Goal: Task Accomplishment & Management: Complete application form

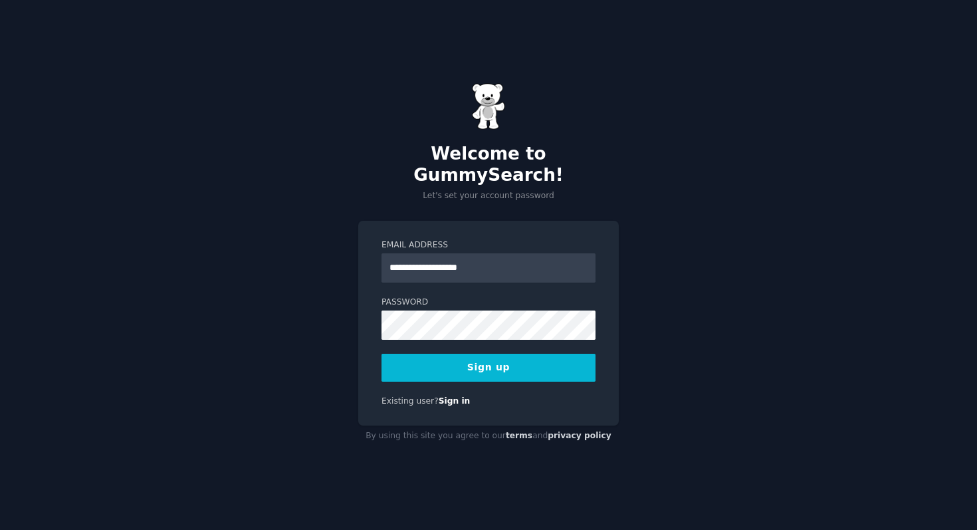
type input "**********"
click at [528, 360] on button "Sign up" at bounding box center [489, 368] width 214 height 28
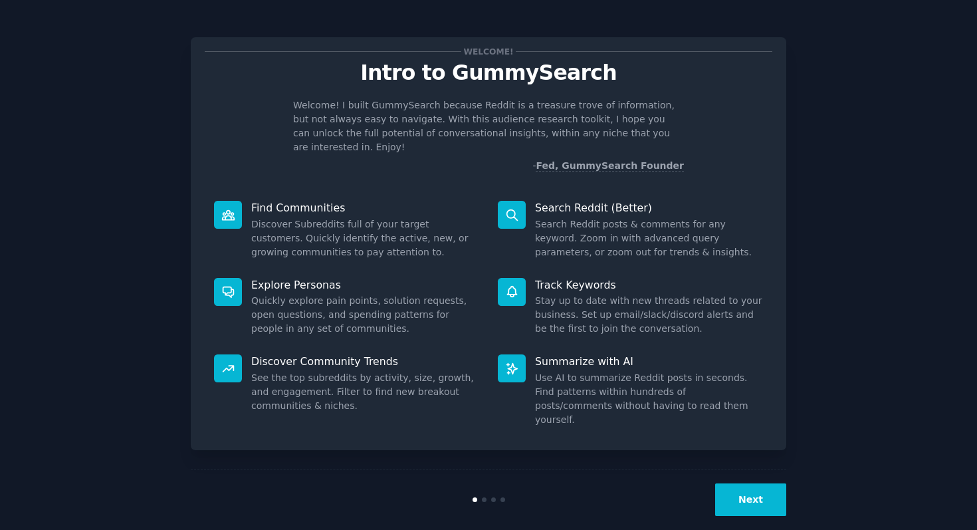
click at [731, 486] on button "Next" at bounding box center [750, 499] width 71 height 33
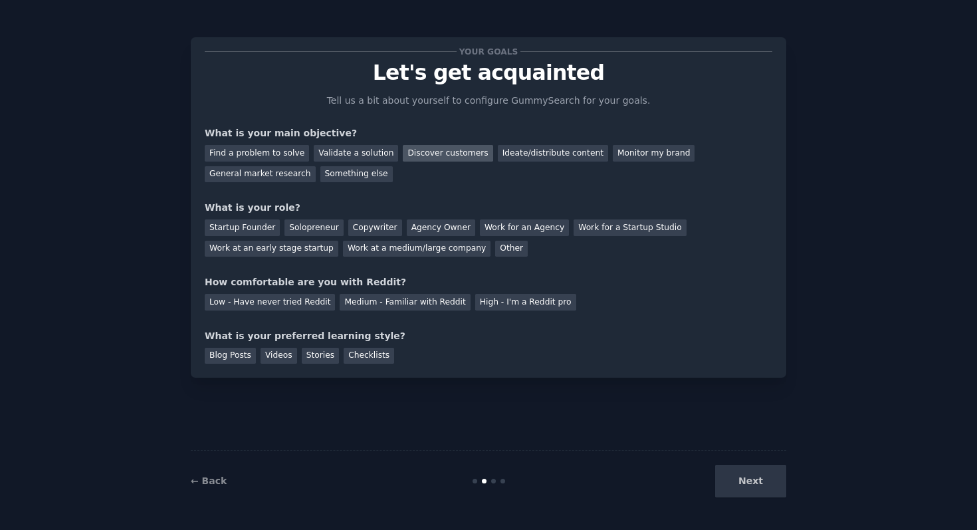
click at [415, 156] on div "Discover customers" at bounding box center [448, 153] width 90 height 17
click at [565, 152] on div "Ideate/distribute content" at bounding box center [553, 153] width 110 height 17
click at [453, 147] on div "Discover customers" at bounding box center [448, 153] width 90 height 17
click at [409, 248] on div "Work at a medium/large company" at bounding box center [417, 249] width 148 height 17
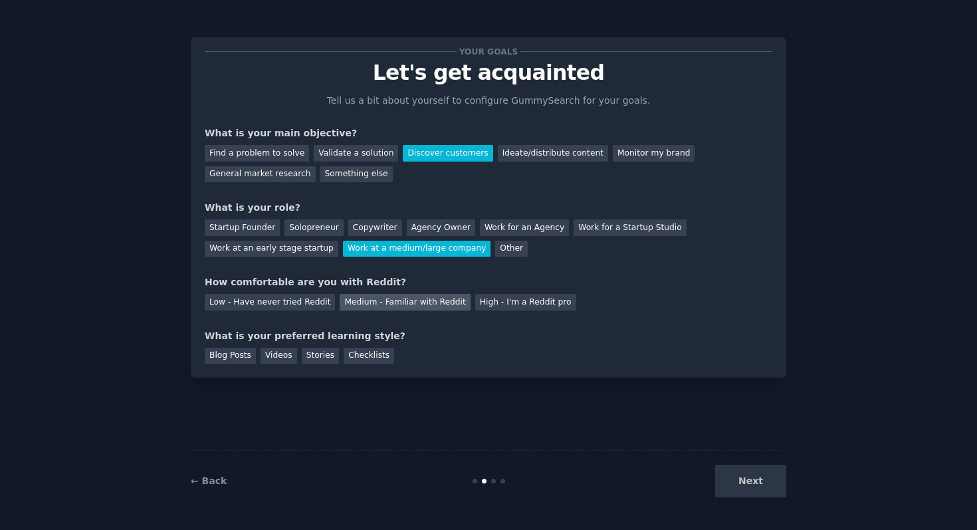
click at [382, 296] on div "Medium - Familiar with Reddit" at bounding box center [405, 302] width 130 height 17
click at [238, 353] on div "Blog Posts" at bounding box center [230, 356] width 51 height 17
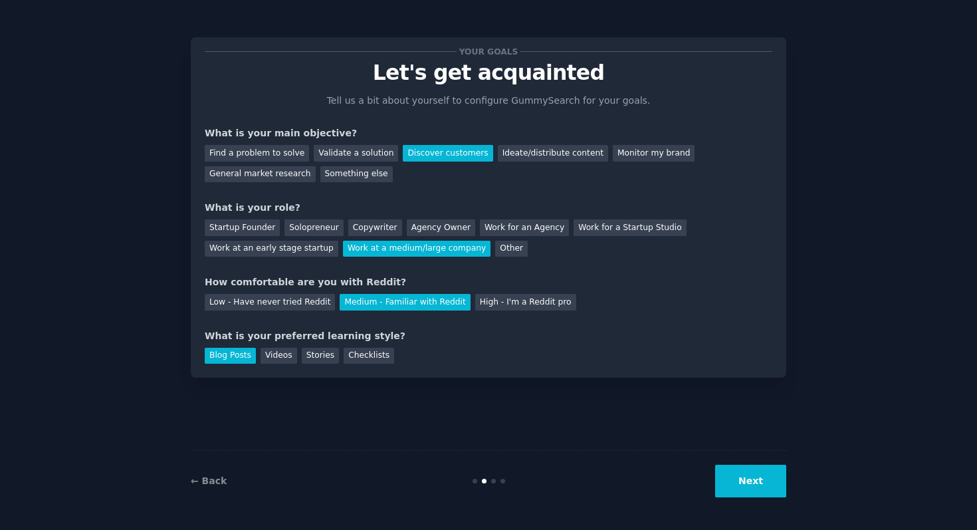
click at [746, 482] on button "Next" at bounding box center [750, 481] width 71 height 33
